Goal: Task Accomplishment & Management: Use online tool/utility

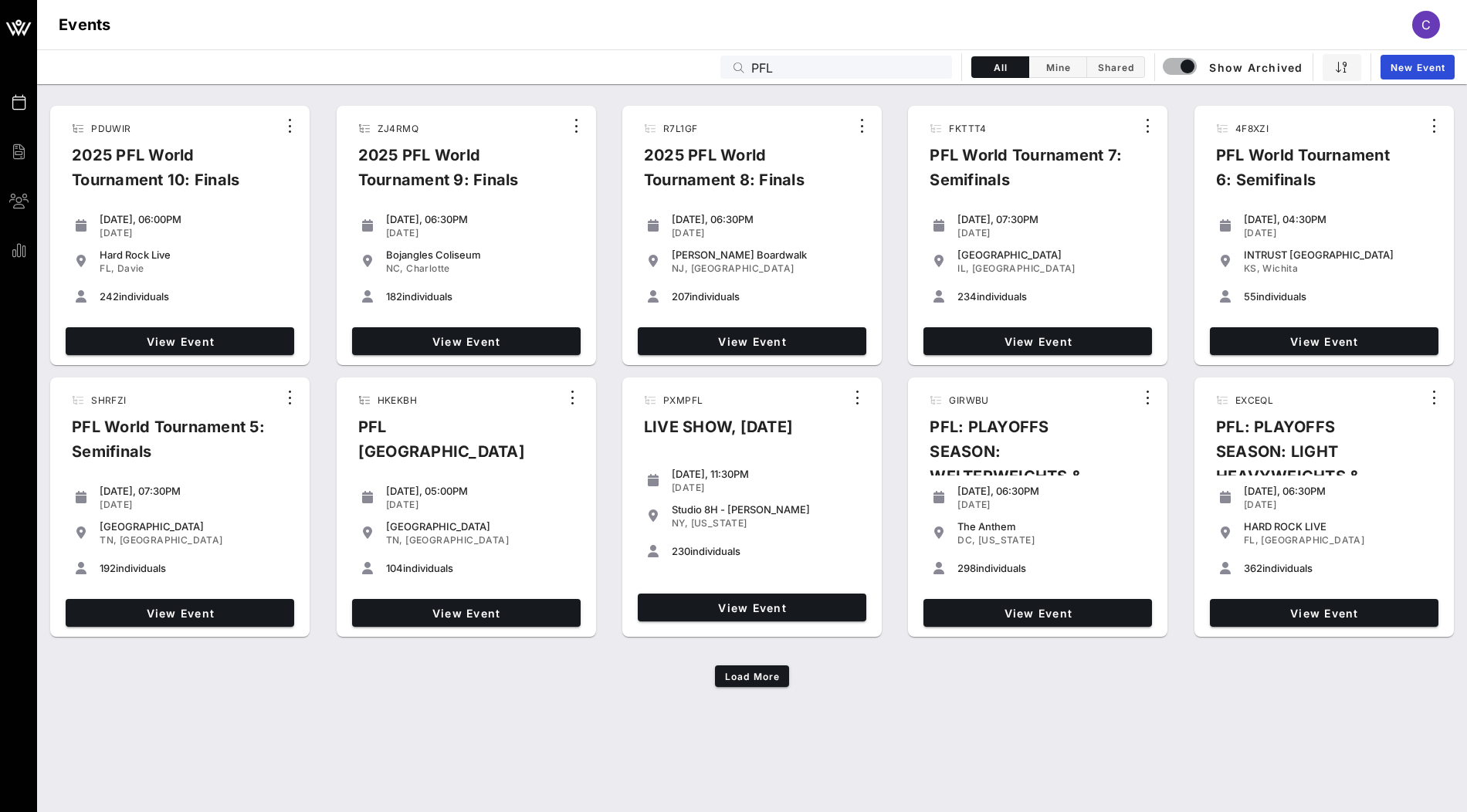
click at [833, 75] on input "PFL" at bounding box center [847, 67] width 191 height 20
drag, startPoint x: 830, startPoint y: 56, endPoint x: 688, endPoint y: 56, distance: 142.0
click at [688, 56] on div "Events PFL All Mine Shared Show Archived New Event" at bounding box center [752, 67] width 1430 height 34
drag, startPoint x: 788, startPoint y: 66, endPoint x: 683, endPoint y: 55, distance: 105.6
click at [684, 55] on div "Events PFL All Mine Shared Show Archived New Event" at bounding box center [752, 67] width 1430 height 34
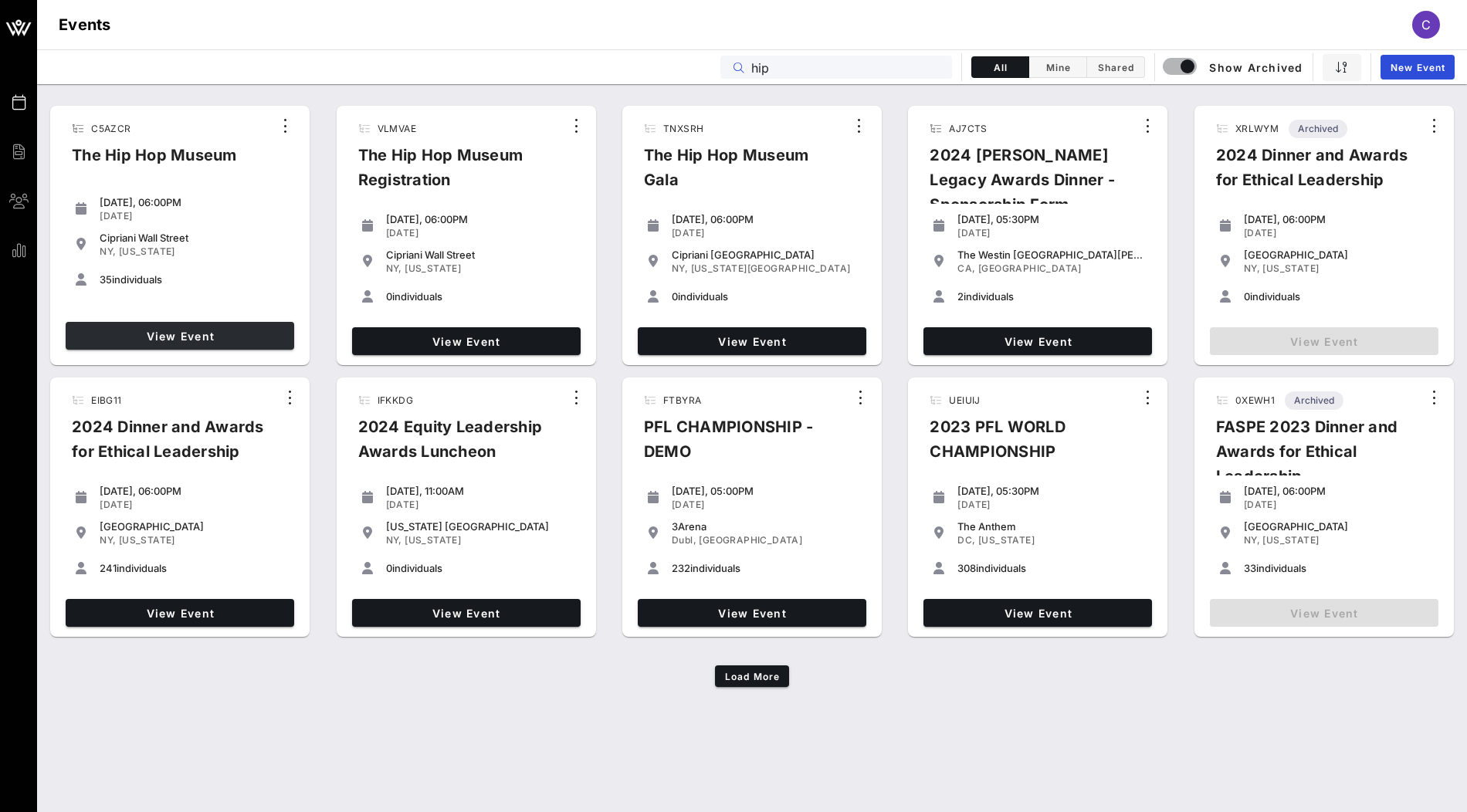
type input "hip"
click at [158, 333] on span "View Event" at bounding box center [180, 335] width 216 height 13
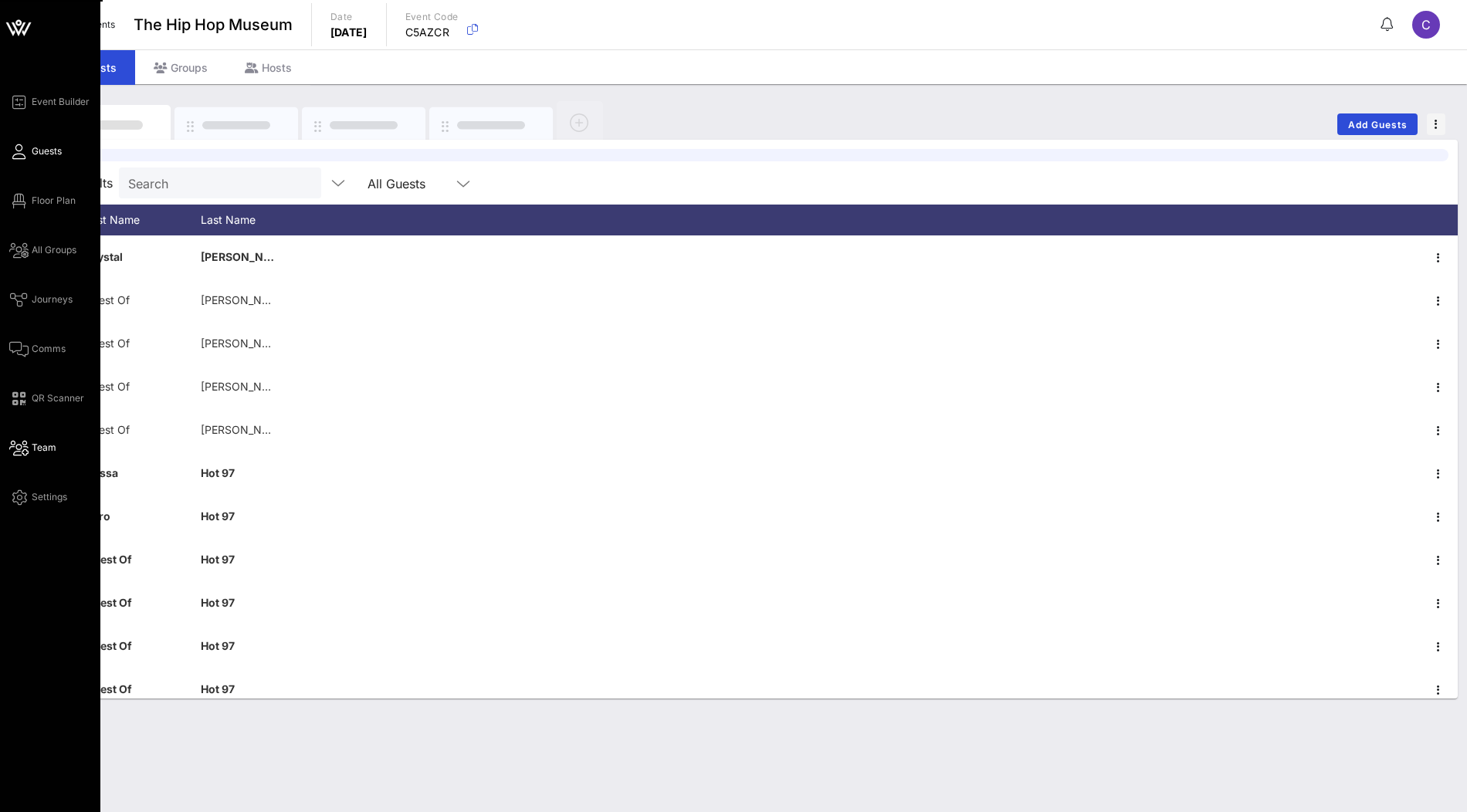
click at [42, 445] on span "Team" at bounding box center [44, 448] width 25 height 14
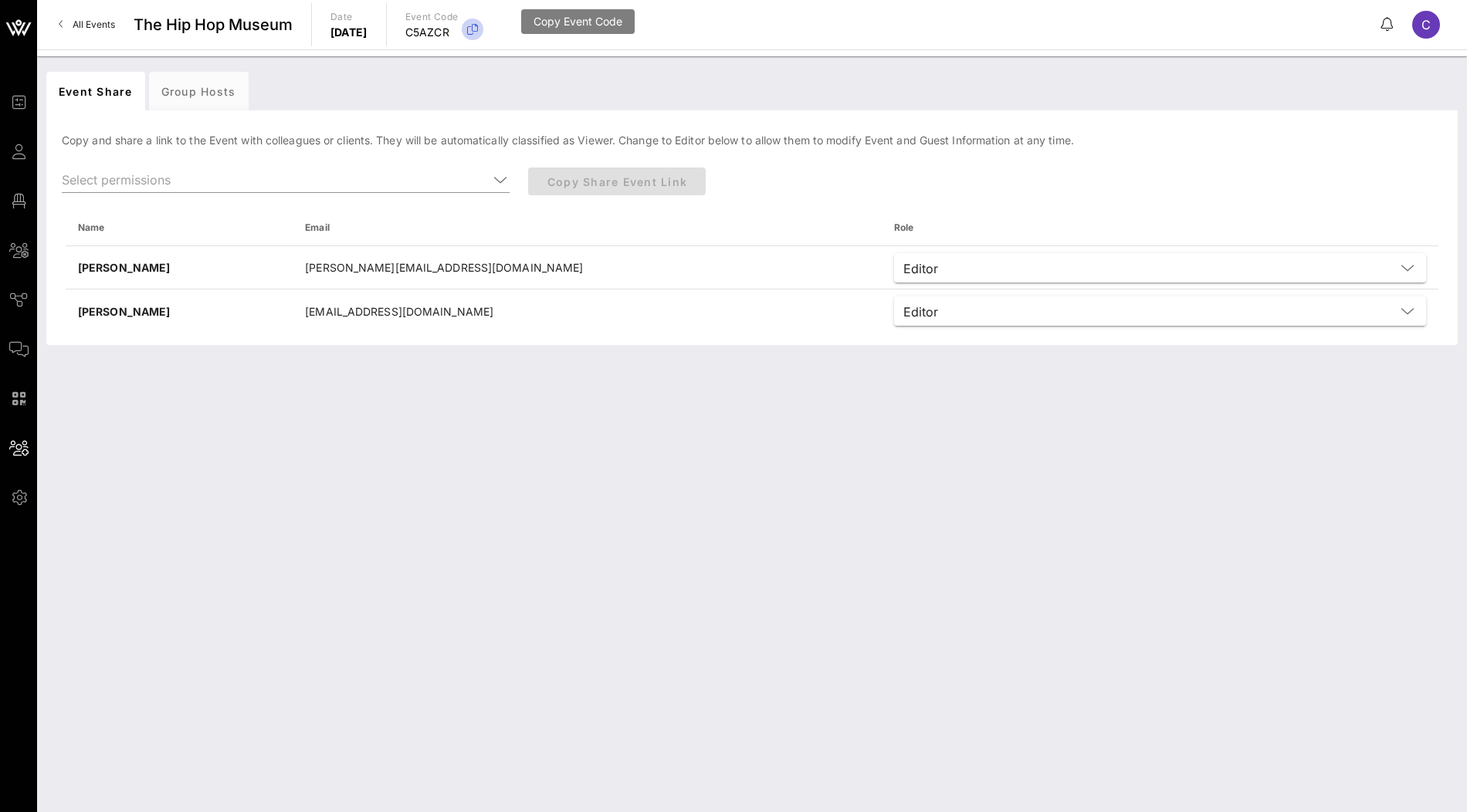
click at [481, 27] on icon "button" at bounding box center [473, 30] width 19 height 19
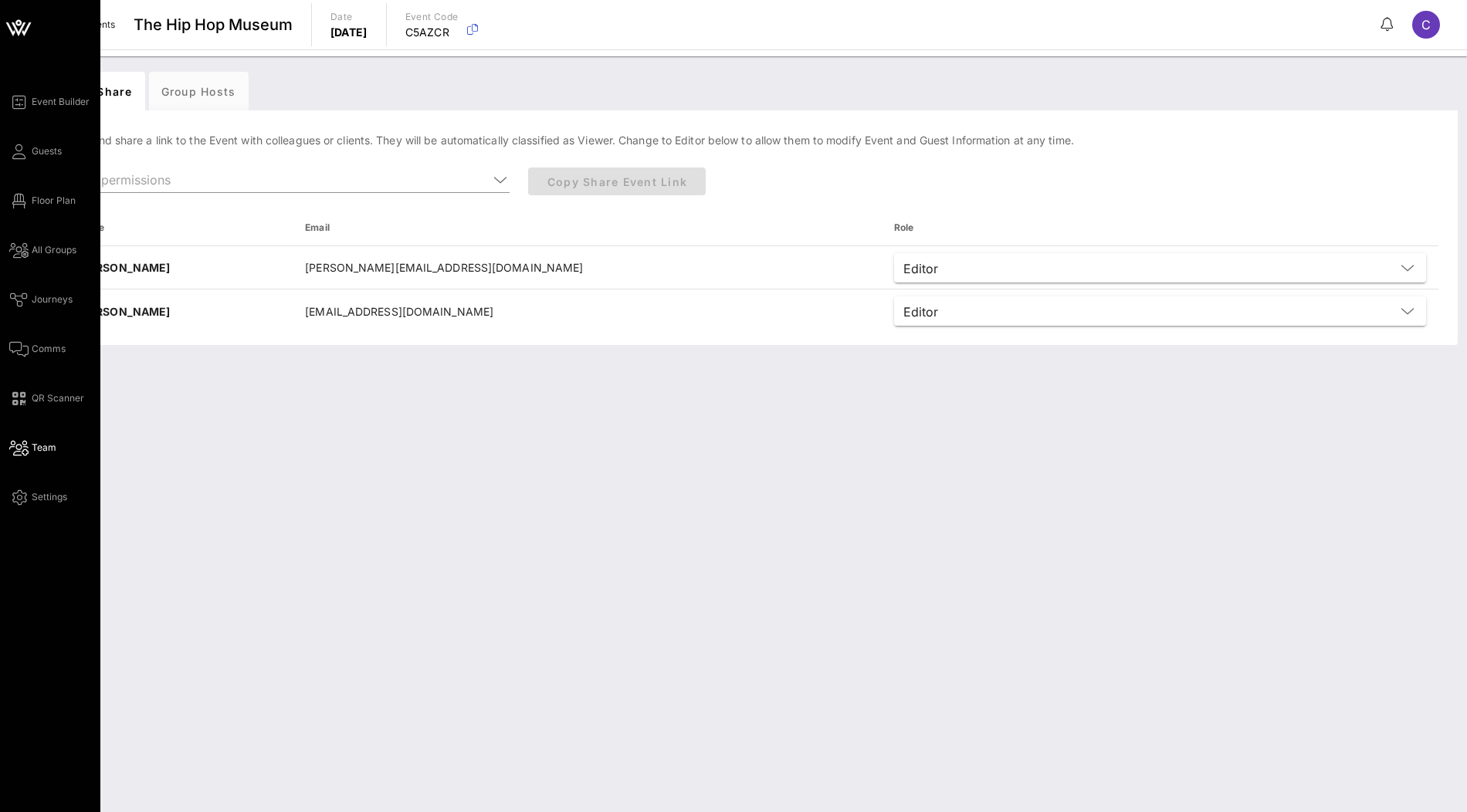
click at [31, 83] on div "Event Builder Guests Floor Plan All Groups Journeys Comms QR Scanner Team Setti…" at bounding box center [50, 406] width 100 height 812
click at [33, 100] on span "Event Builder" at bounding box center [60, 102] width 58 height 14
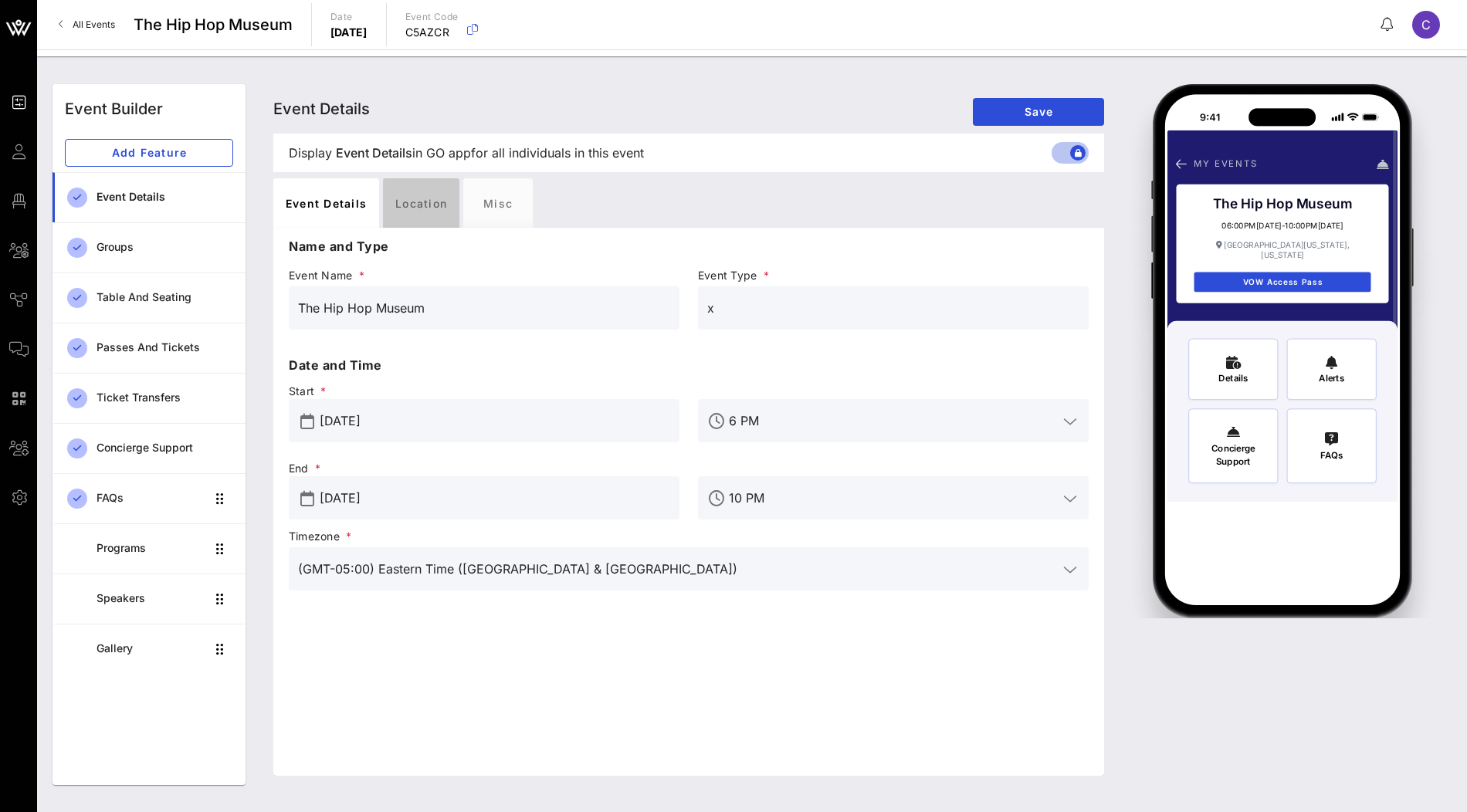
click at [401, 202] on div "Location" at bounding box center [420, 202] width 76 height 49
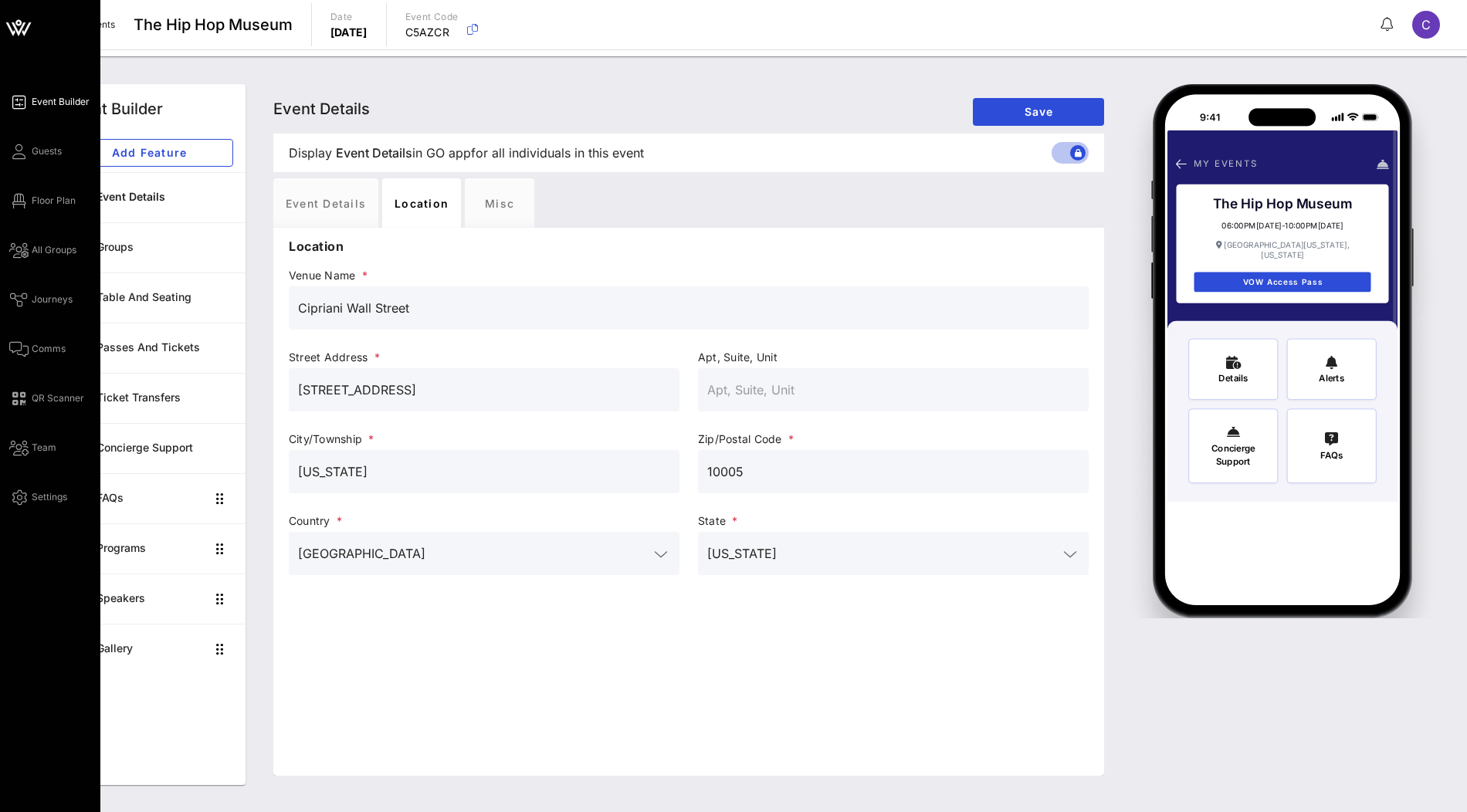
click at [27, 108] on link "Event Builder" at bounding box center [49, 102] width 80 height 19
click at [19, 27] on icon at bounding box center [18, 27] width 37 height 37
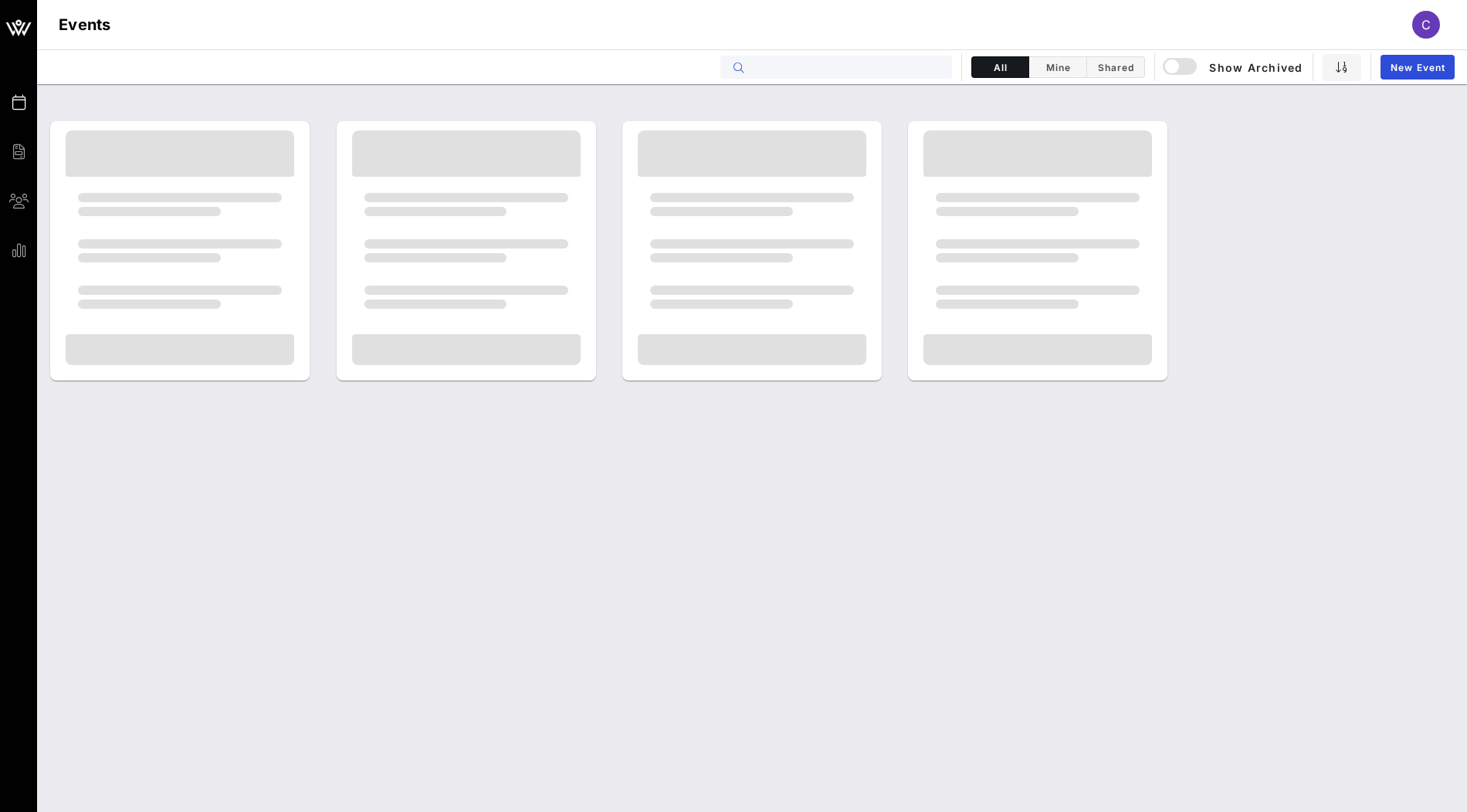
click at [800, 71] on input "text" at bounding box center [847, 67] width 191 height 20
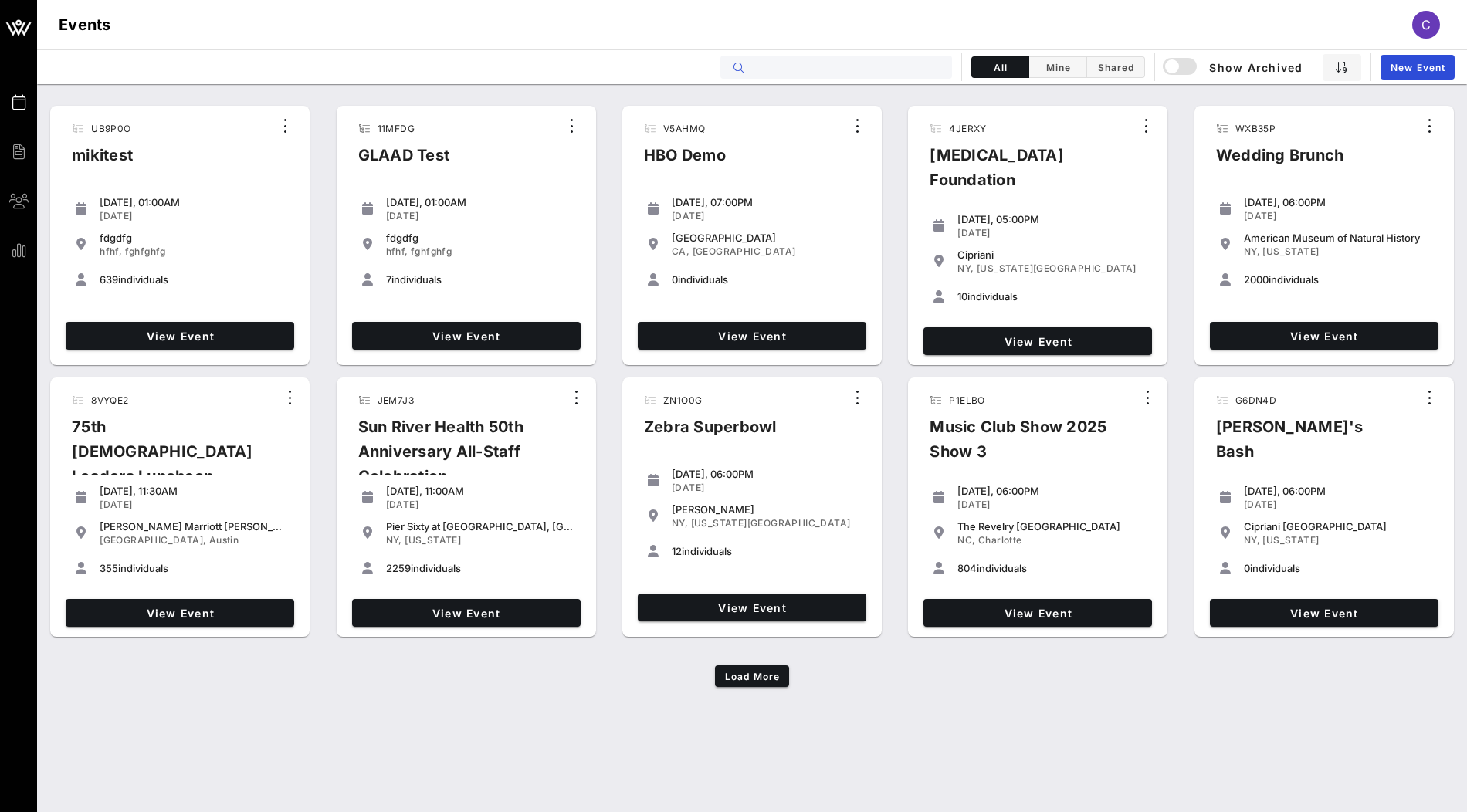
paste input "BIWGVU"
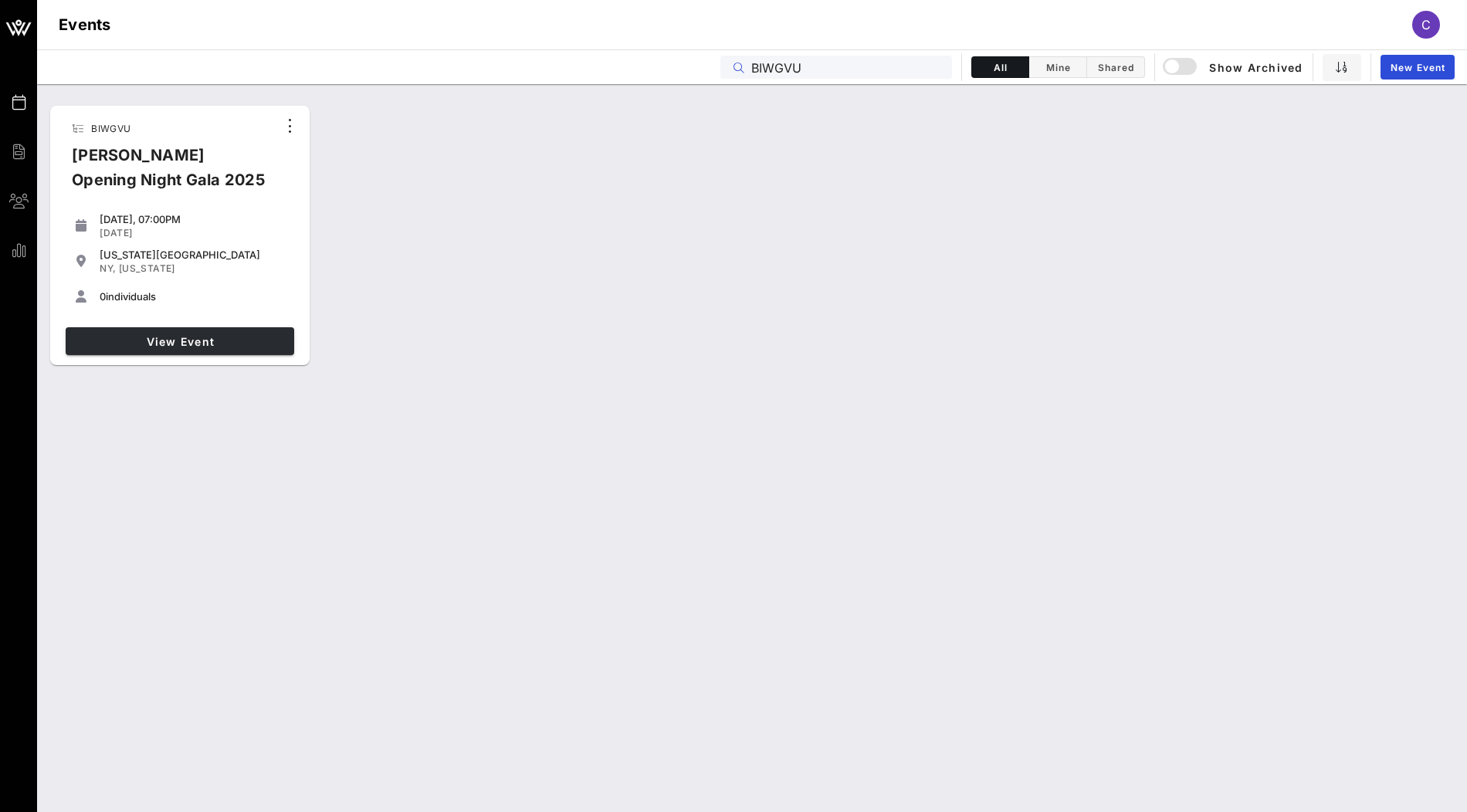
type input "BIWGVU"
click at [185, 339] on span "View Event" at bounding box center [180, 341] width 216 height 13
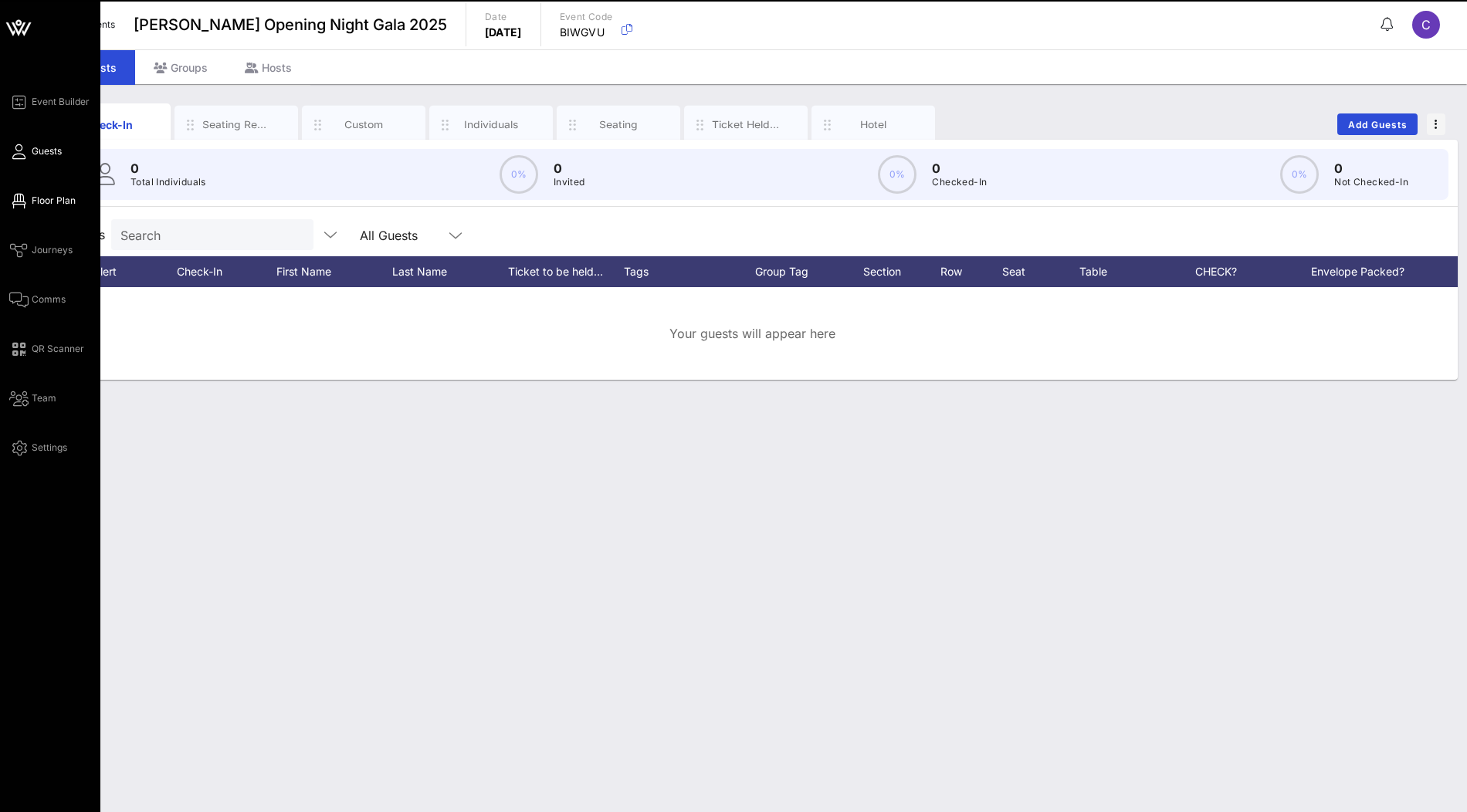
click at [37, 198] on span "Floor Plan" at bounding box center [53, 201] width 44 height 14
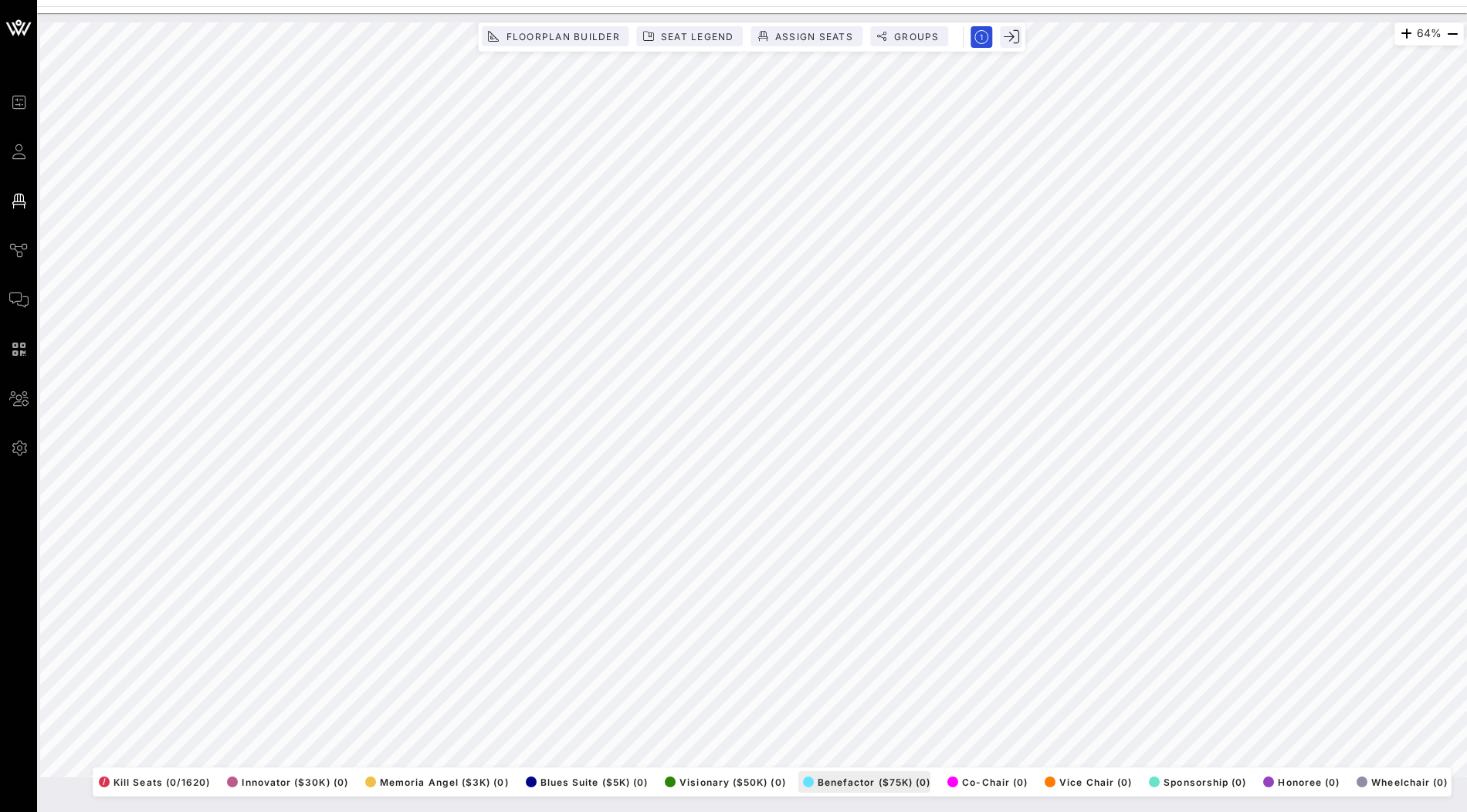
scroll to position [0, 10]
